Goal: Task Accomplishment & Management: Manage account settings

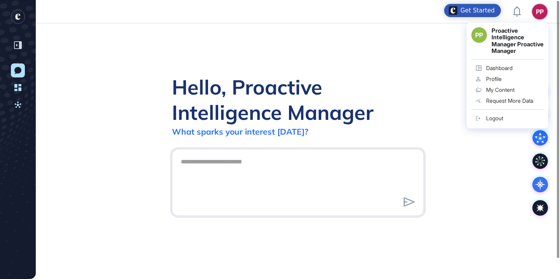
click at [486, 124] on link "Logout" at bounding box center [507, 118] width 72 height 11
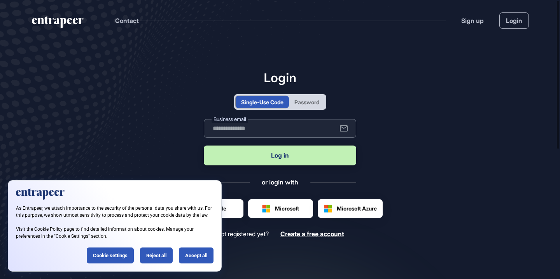
click at [305, 124] on input "text" at bounding box center [280, 128] width 152 height 19
type input "**********"
click at [296, 158] on button "Log in" at bounding box center [280, 155] width 152 height 20
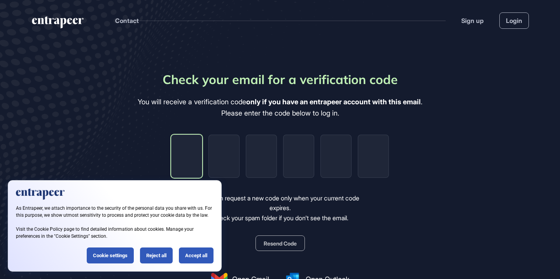
type input "*"
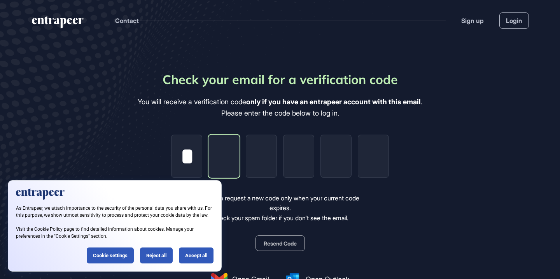
type input "*"
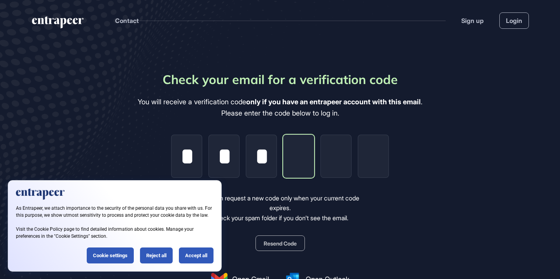
type input "*"
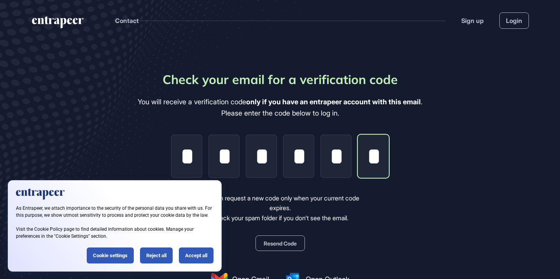
scroll to position [0, 2]
type input "*"
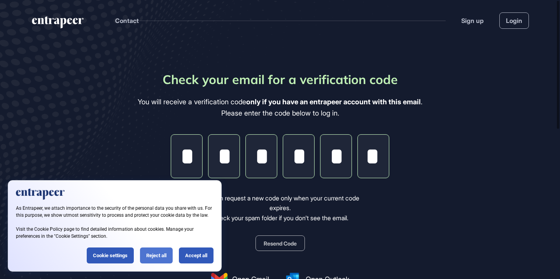
click at [155, 255] on div "Reject all" at bounding box center [156, 255] width 33 height 16
